Goal: Task Accomplishment & Management: Use online tool/utility

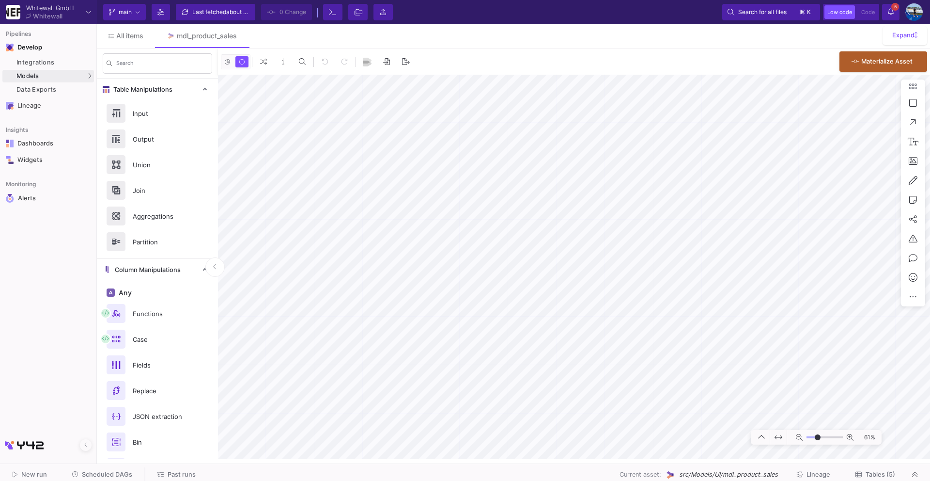
type input "-18"
click at [44, 146] on div "Dashboards" at bounding box center [48, 144] width 63 height 8
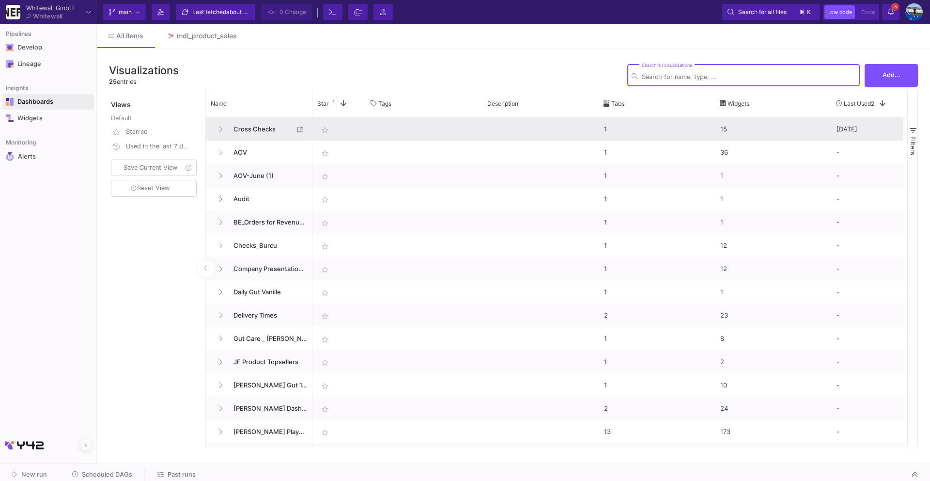
click at [243, 129] on span "Cross Checks" at bounding box center [261, 129] width 66 height 23
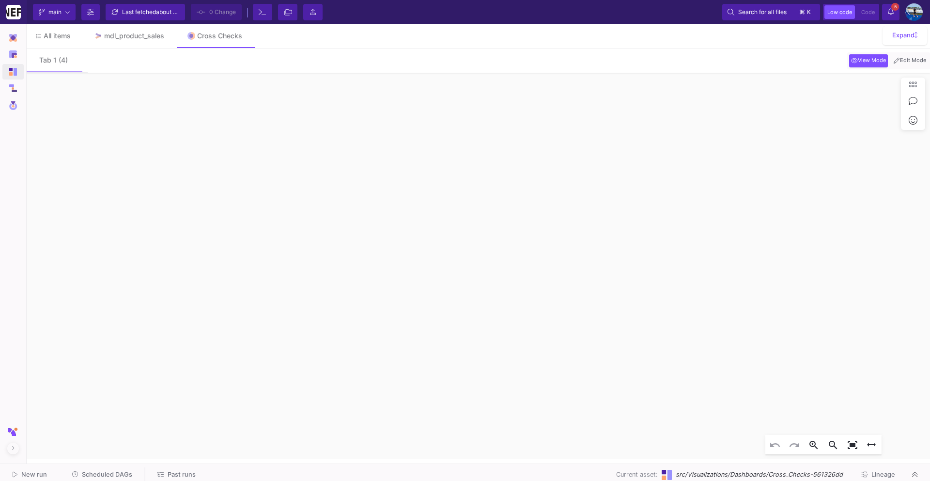
click at [907, 57] on span "Edit Mode" at bounding box center [910, 61] width 36 height 8
click div
click at [196, 63] on mat-icon "edit" at bounding box center [193, 62] width 12 height 12
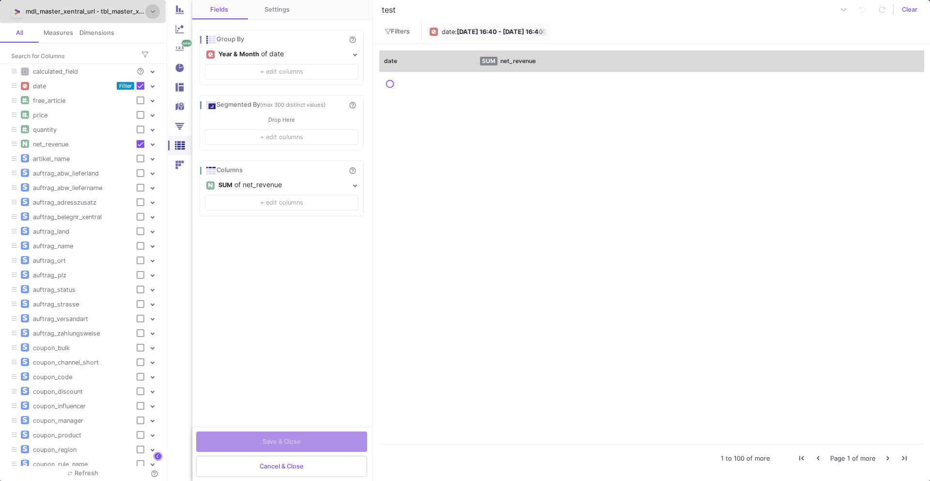
click at [487, 33] on b "[DATE] 16:40 - [DATE] 16:40" at bounding box center [500, 31] width 86 height 7
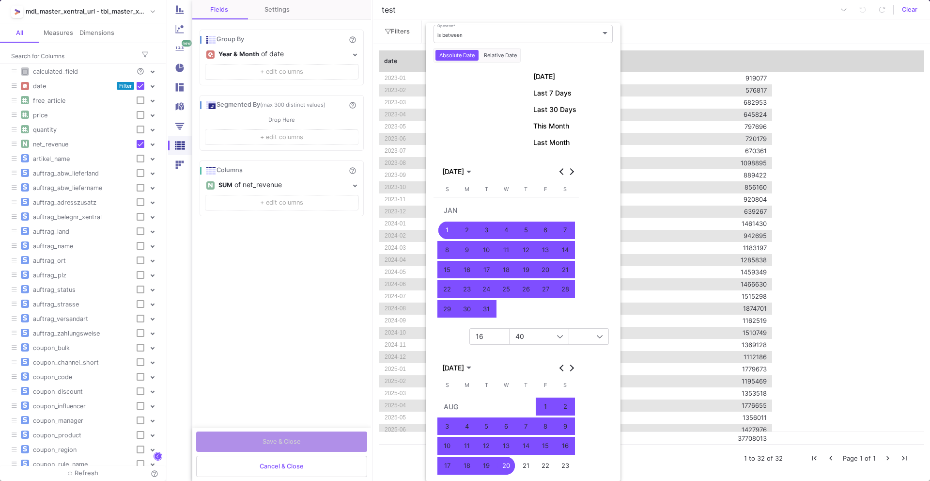
scroll to position [21, 0]
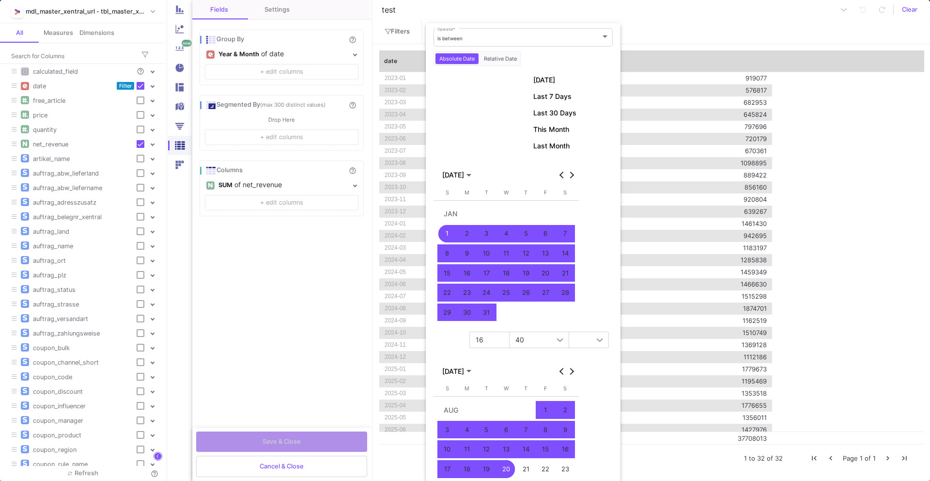
click at [128, 16] on div at bounding box center [465, 240] width 930 height 481
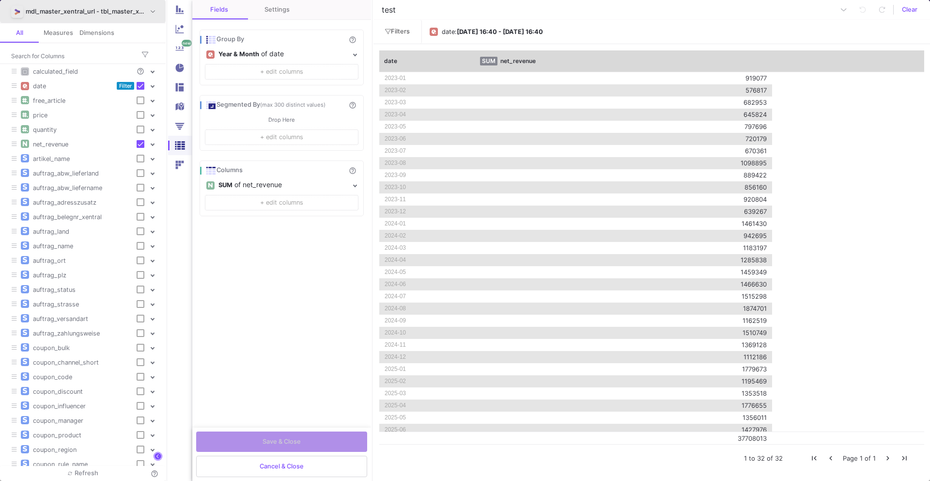
click at [131, 14] on div "mdl_master_xentral_url - tbl_master_xentral_url_pre" at bounding box center [86, 11] width 120 height 15
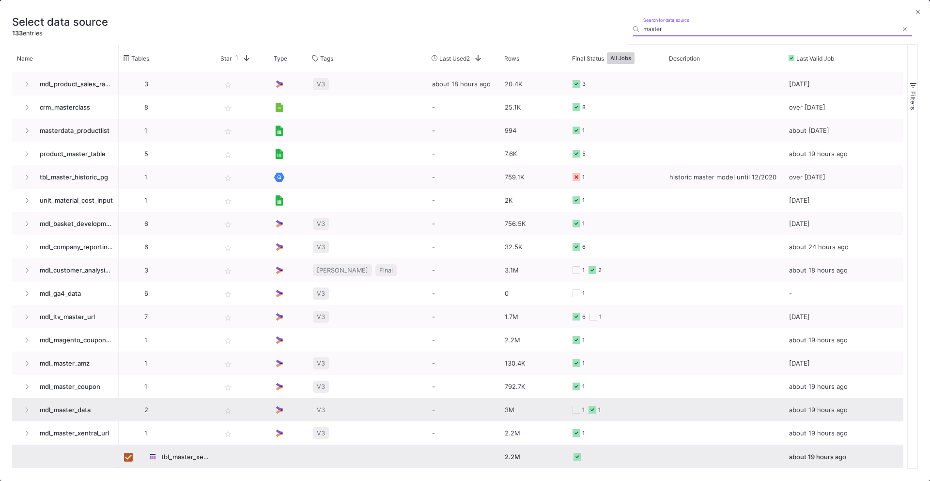
type input "master"
click at [71, 402] on span "mdl_master_data" at bounding box center [73, 409] width 79 height 23
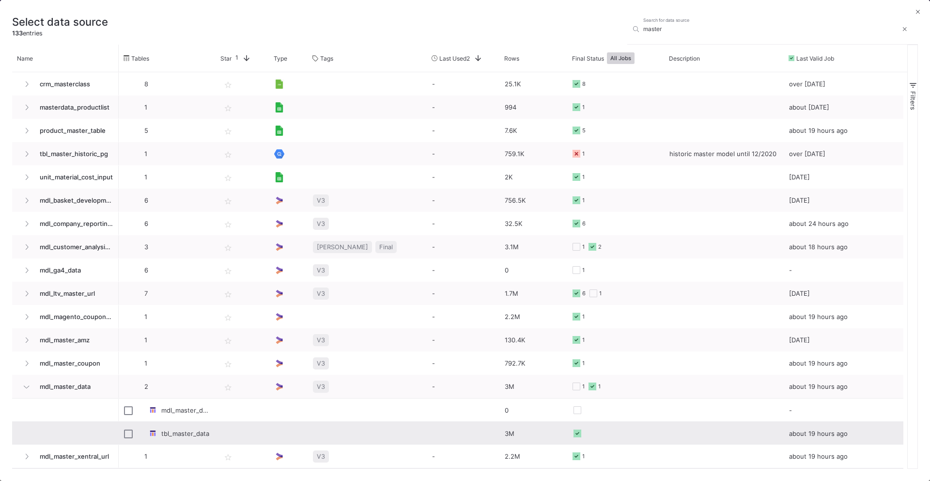
scroll to position [25, 0]
click at [129, 434] on input "Press Space to toggle row selection (unchecked)" at bounding box center [128, 431] width 9 height 9
checkbox input "true"
checkbox input "false"
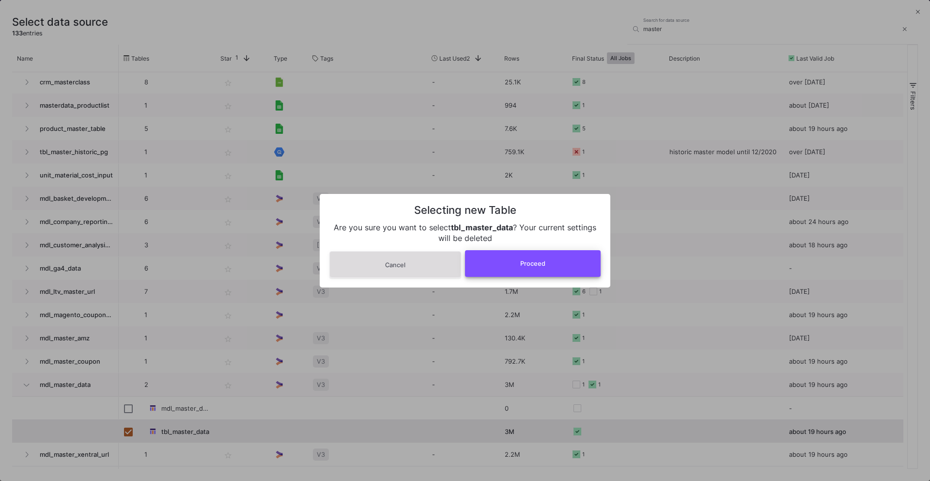
click at [486, 263] on button "Proceed" at bounding box center [533, 263] width 136 height 27
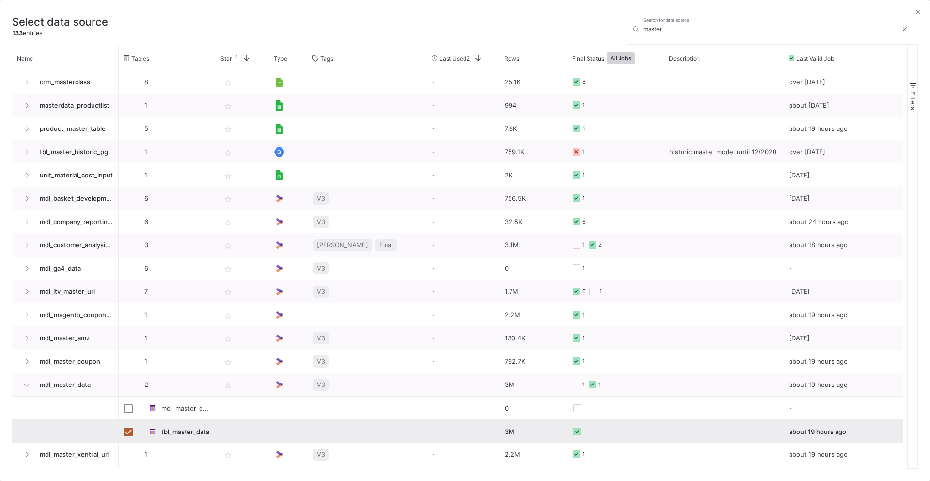
checkbox input "false"
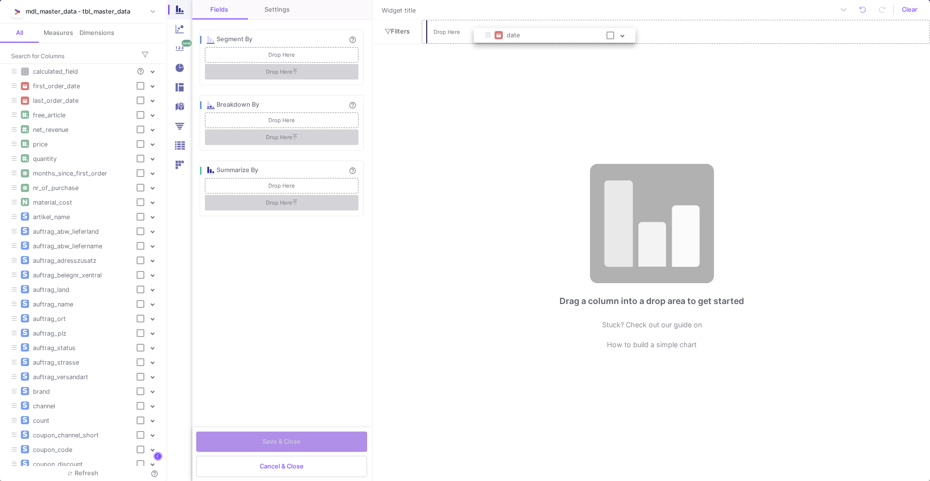
drag, startPoint x: 76, startPoint y: 87, endPoint x: 541, endPoint y: 36, distance: 467.9
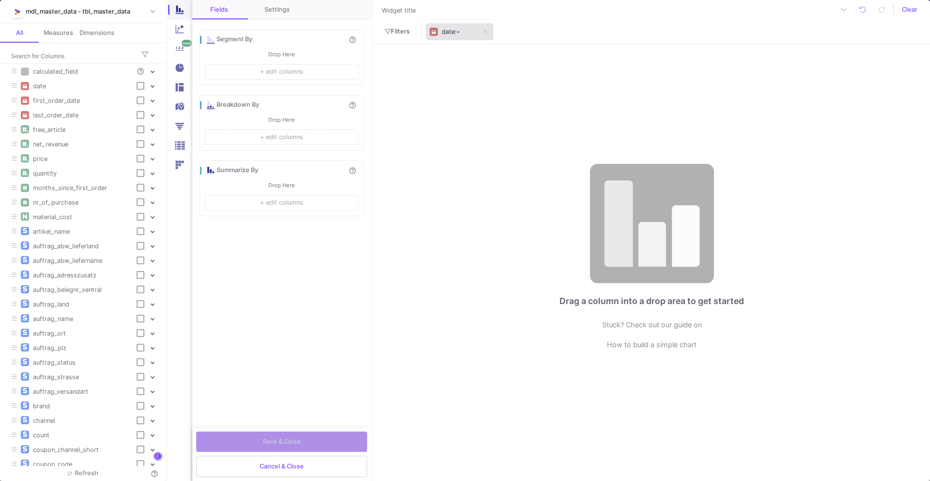
click at [453, 31] on div "date" at bounding box center [448, 32] width 13 height 15
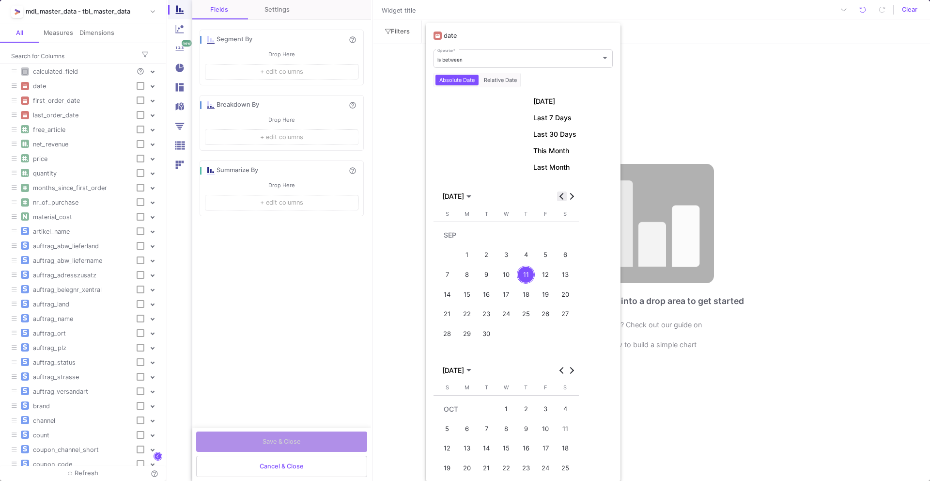
click at [563, 195] on button "Previous month" at bounding box center [562, 196] width 10 height 10
click at [548, 229] on div "1" at bounding box center [546, 235] width 18 height 18
click at [449, 334] on div "31" at bounding box center [448, 334] width 18 height 18
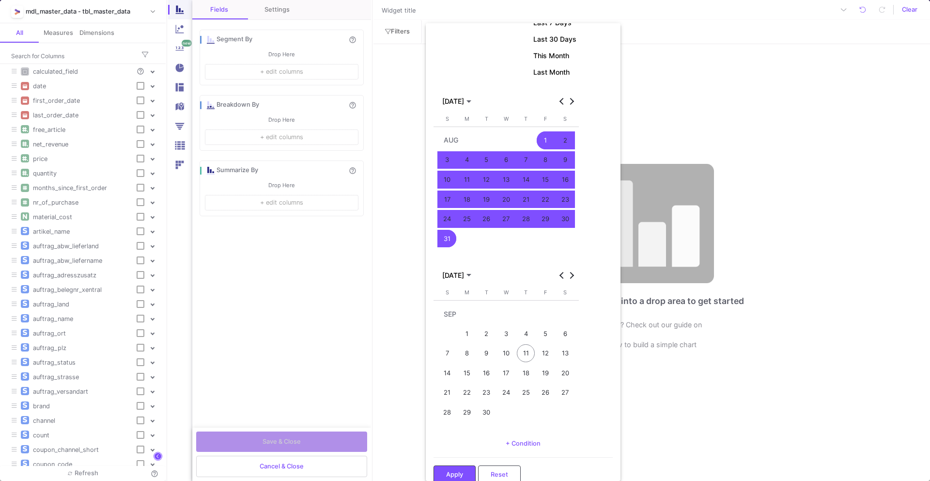
scroll to position [107, 0]
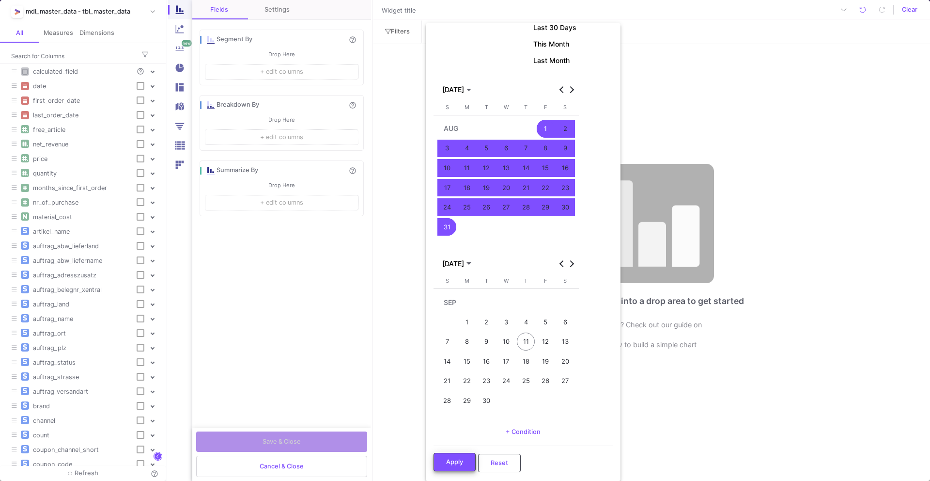
click at [444, 459] on button "Apply" at bounding box center [455, 462] width 42 height 18
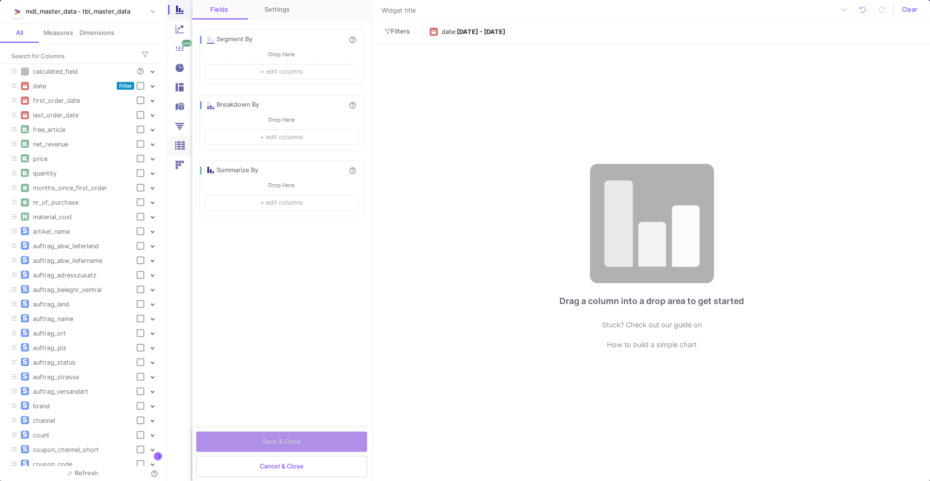
click at [178, 147] on img at bounding box center [179, 145] width 13 height 13
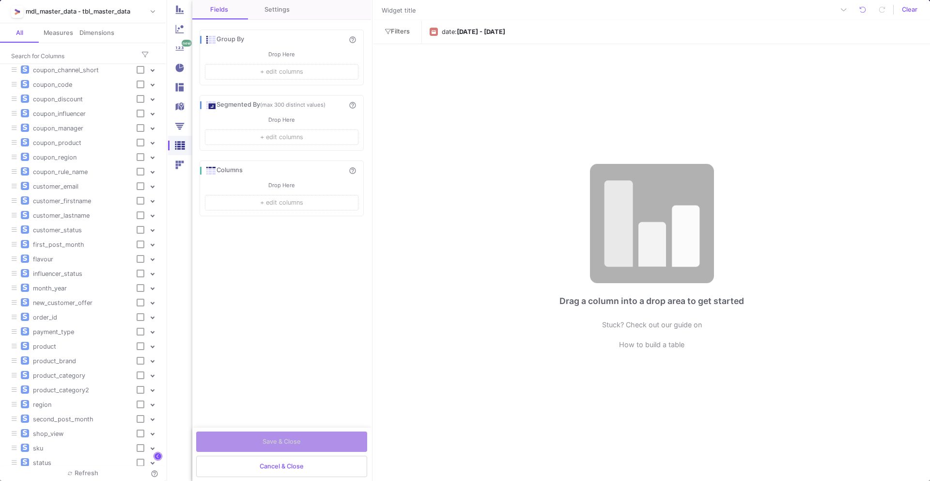
scroll to position [383, 0]
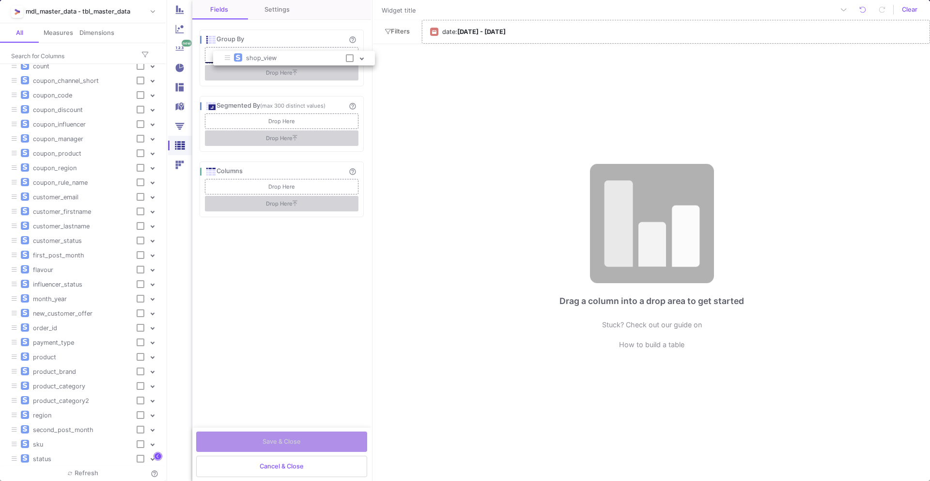
drag, startPoint x: 59, startPoint y: 429, endPoint x: 272, endPoint y: 56, distance: 429.7
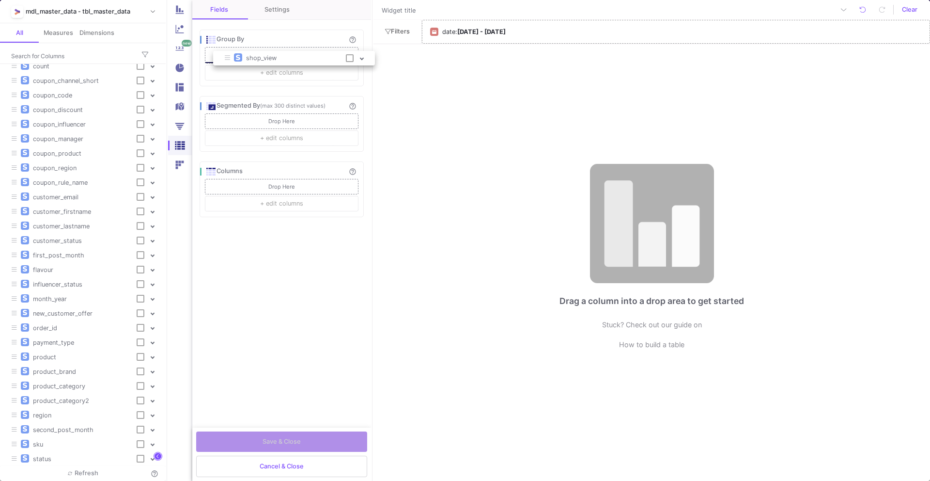
checkbox input "true"
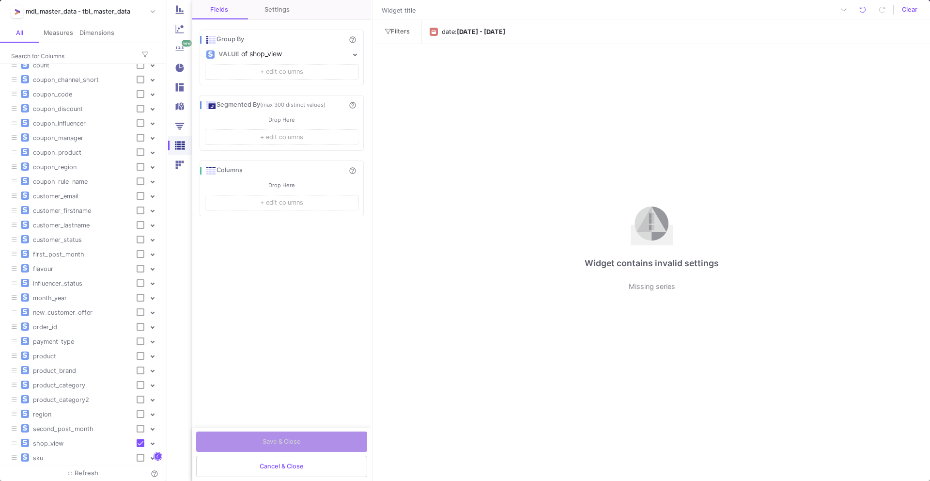
scroll to position [0, 0]
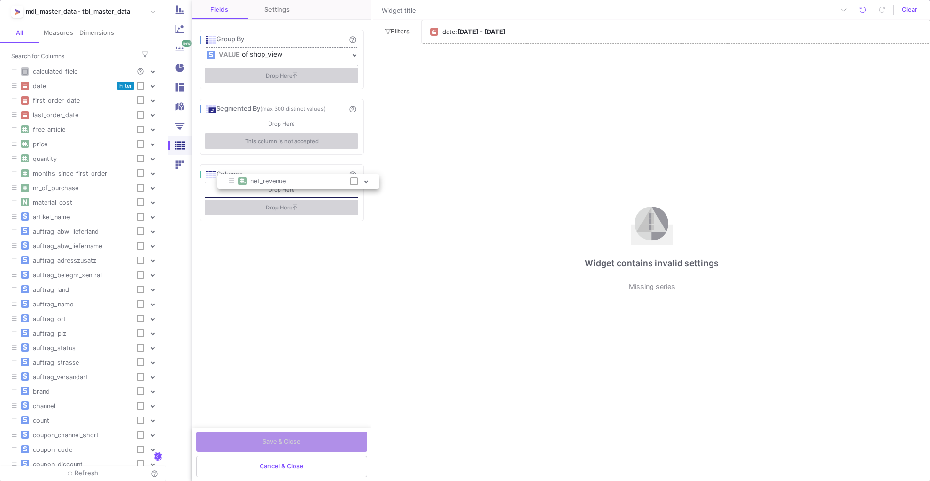
drag, startPoint x: 50, startPoint y: 148, endPoint x: 267, endPoint y: 186, distance: 220.7
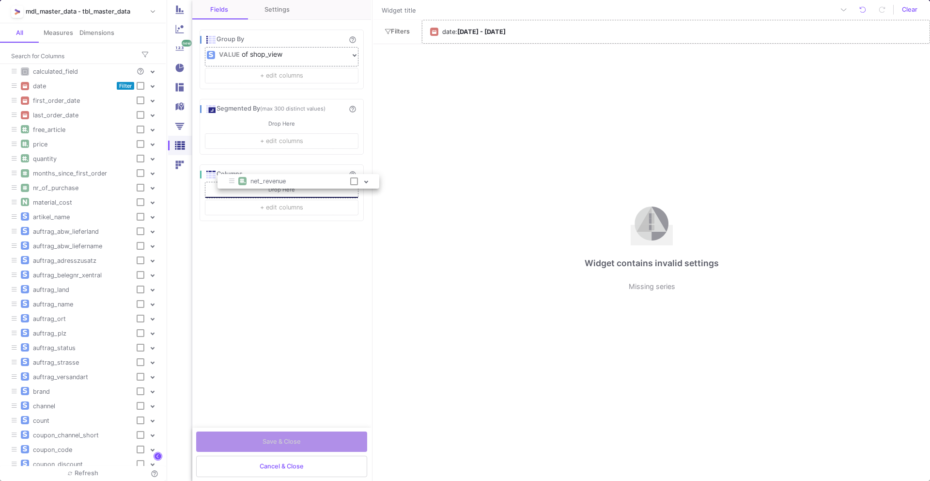
checkbox input "true"
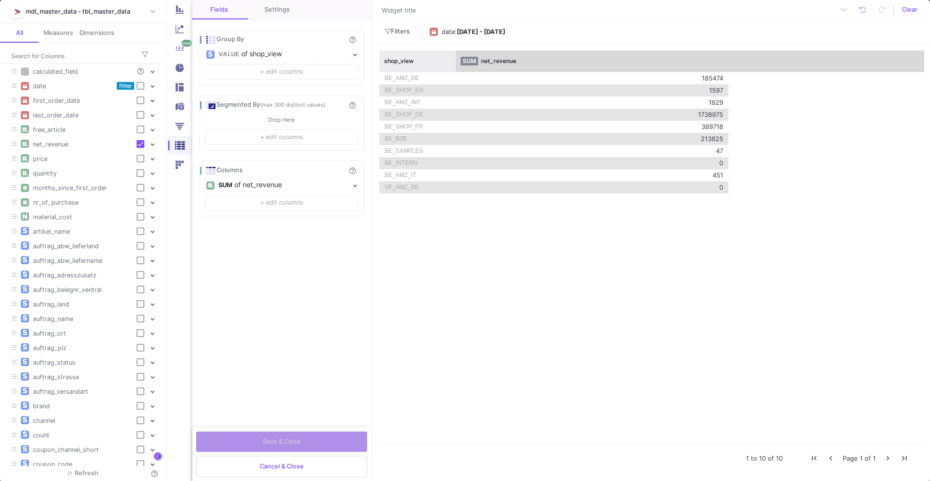
drag, startPoint x: 651, startPoint y: 63, endPoint x: 453, endPoint y: 91, distance: 199.8
click at [453, 91] on div "shop_view SUM net_revenue BE_AMZ_DE 185474 BE_SHOP_EN 1597 BE_AMZ_INT 1829 BE_S…" at bounding box center [651, 246] width 545 height 393
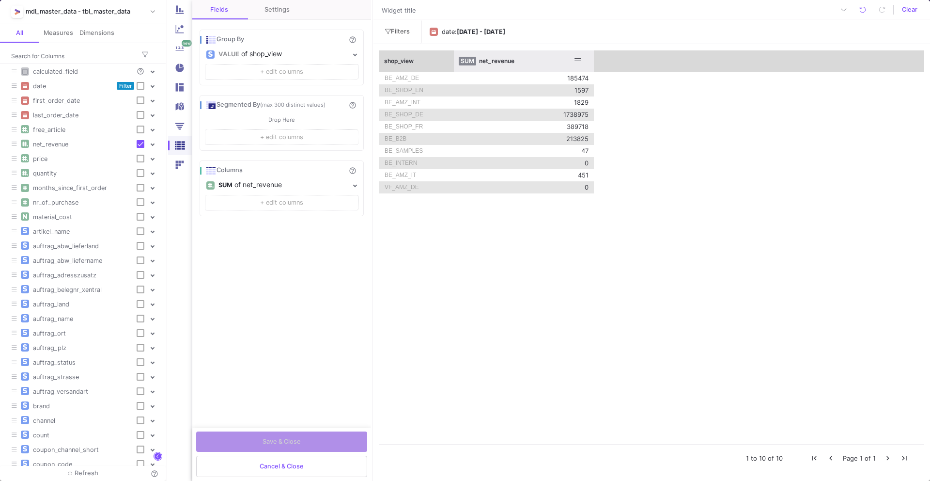
drag, startPoint x: 725, startPoint y: 58, endPoint x: 592, endPoint y: 65, distance: 133.9
click at [592, 66] on div at bounding box center [594, 60] width 4 height 21
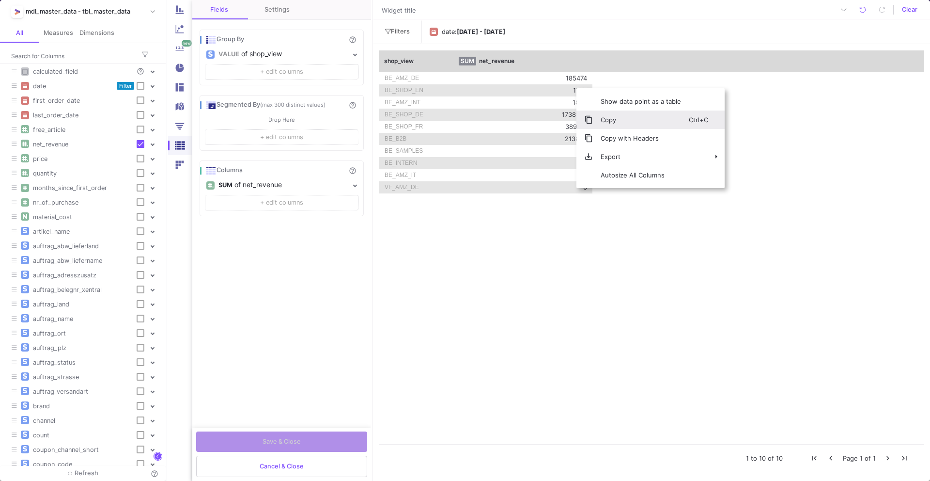
click at [593, 127] on span "Copy" at bounding box center [641, 119] width 96 height 18
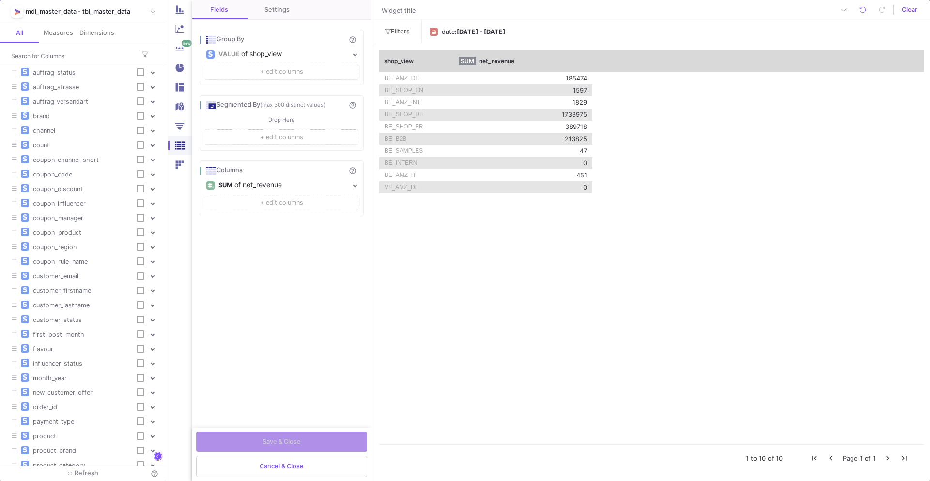
scroll to position [283, 0]
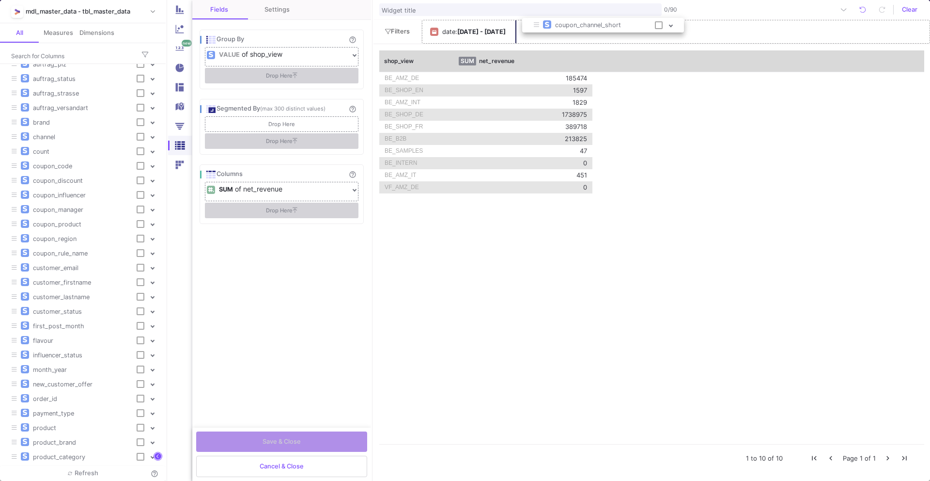
drag, startPoint x: 79, startPoint y: 166, endPoint x: 604, endPoint y: 27, distance: 542.6
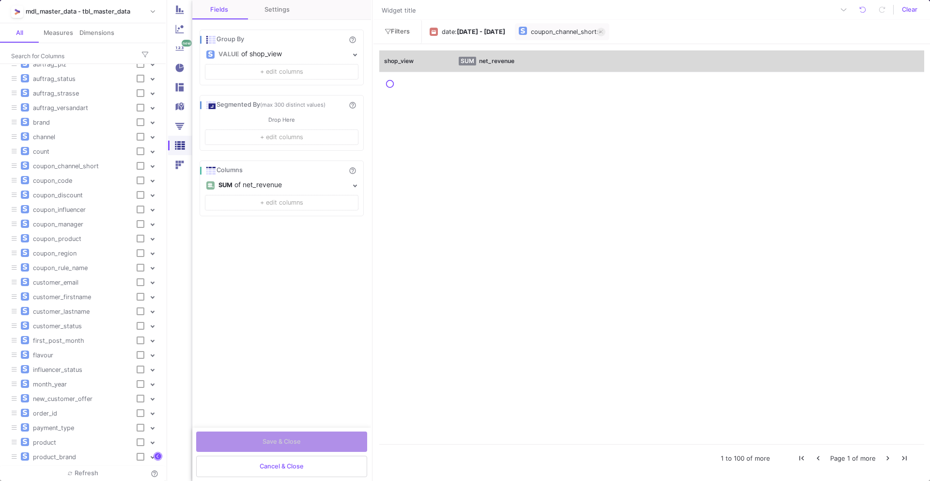
click at [589, 31] on div "coupon_channel_short" at bounding box center [564, 32] width 66 height 15
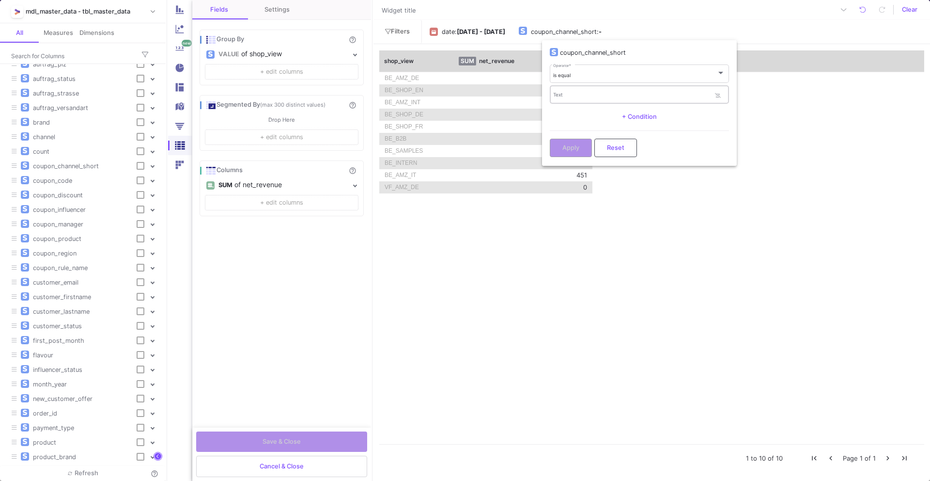
click at [578, 98] on input "Text" at bounding box center [631, 96] width 157 height 6
type input "TTS"
click at [569, 148] on span "Apply" at bounding box center [571, 146] width 17 height 7
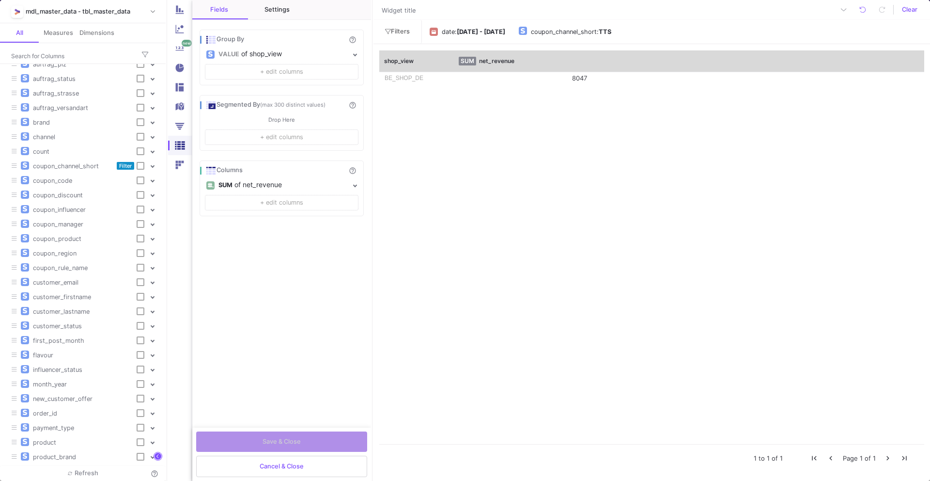
click at [276, 10] on div "Settings" at bounding box center [277, 10] width 25 height 8
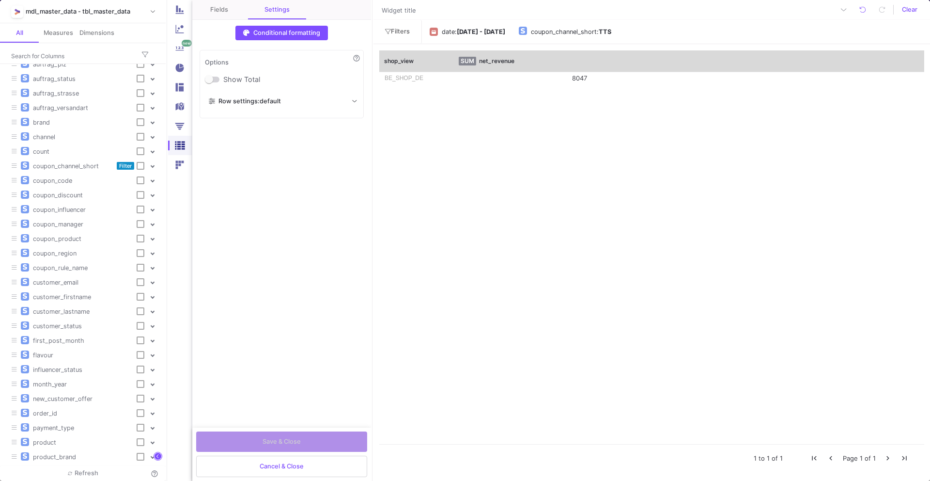
click at [214, 79] on span at bounding box center [210, 80] width 10 height 10
click at [210, 82] on input "Show Total" at bounding box center [209, 82] width 0 height 0
checkbox input "true"
click at [213, 6] on div "Fields" at bounding box center [219, 10] width 18 height 8
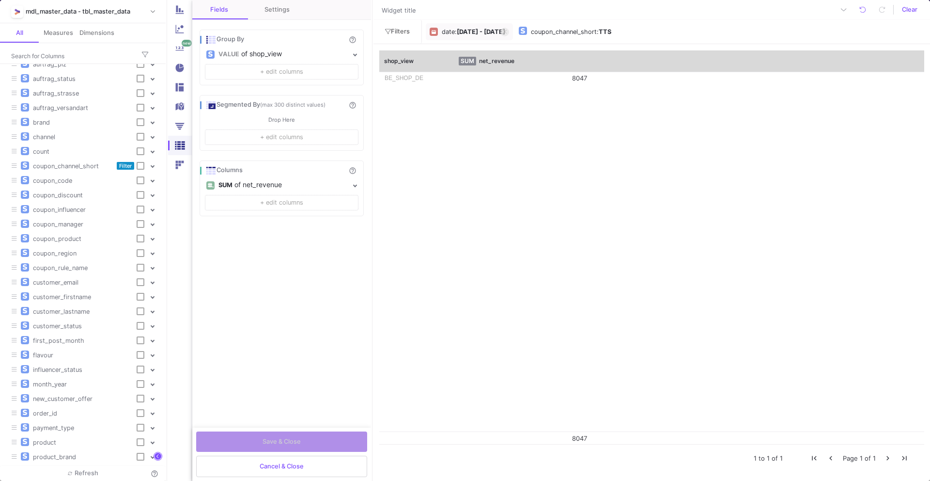
click at [494, 23] on button "date : [DATE] - [DATE]" at bounding box center [469, 31] width 87 height 17
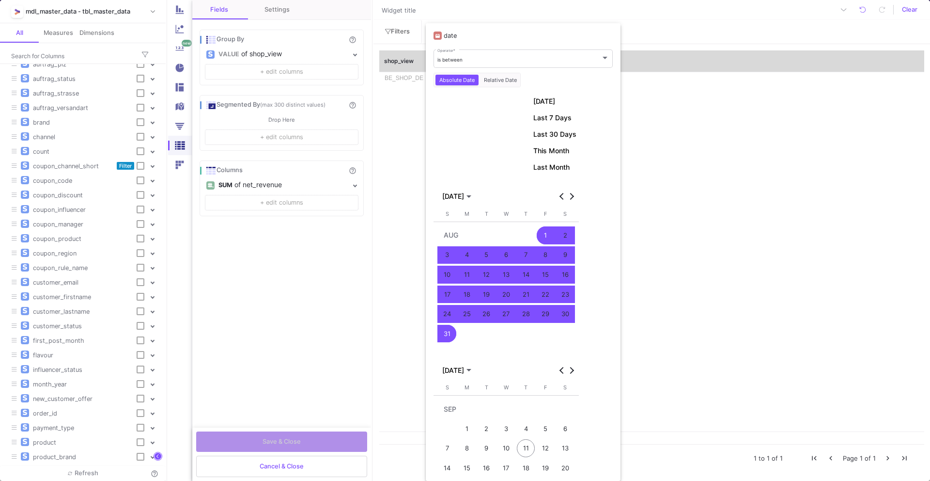
click at [551, 195] on div "[DATE]" at bounding box center [506, 196] width 140 height 13
click at [554, 195] on div "[DATE]" at bounding box center [506, 196] width 140 height 13
click at [560, 198] on span "Previous month" at bounding box center [562, 196] width 10 height 10
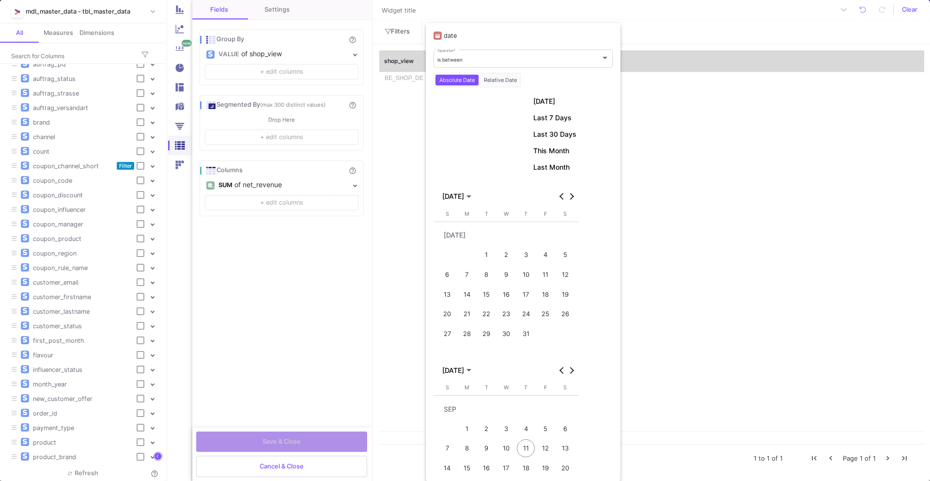
click at [487, 258] on div "1" at bounding box center [487, 255] width 18 height 18
click at [523, 338] on div "31" at bounding box center [526, 334] width 18 height 18
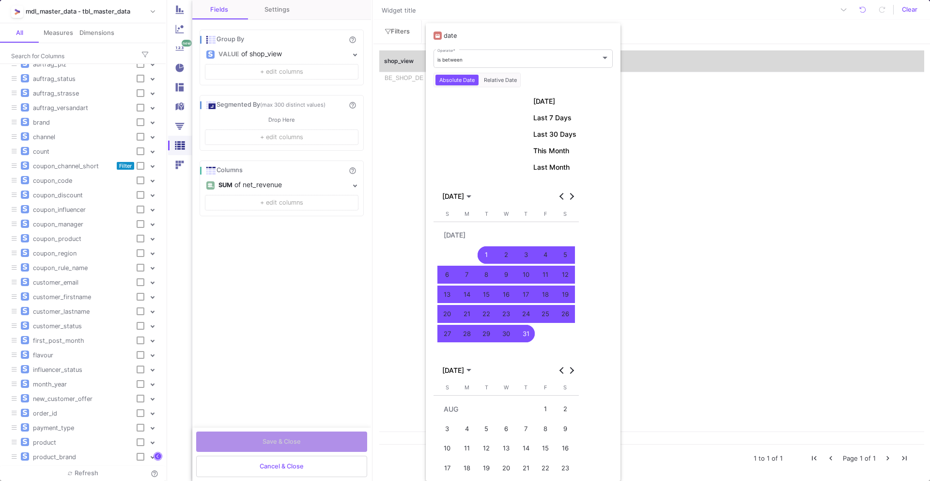
scroll to position [107, 0]
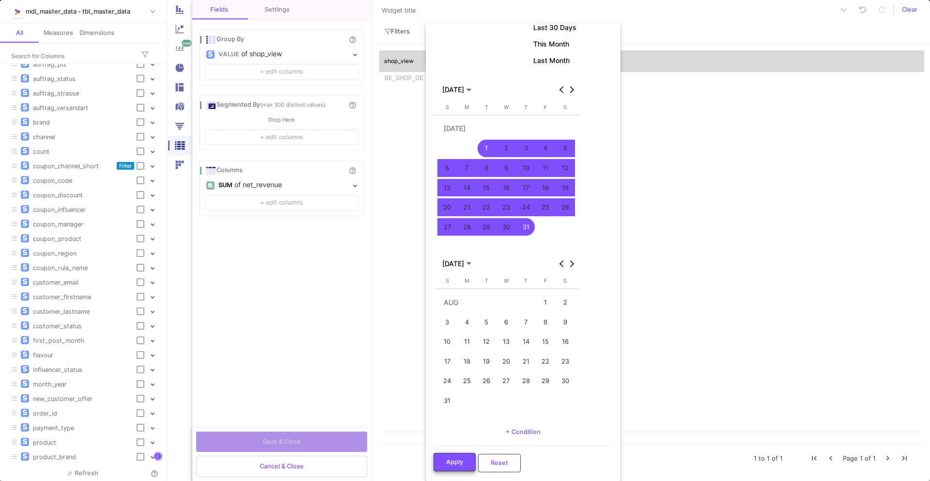
click at [463, 467] on button "Apply" at bounding box center [455, 462] width 42 height 18
